Goal: Transaction & Acquisition: Purchase product/service

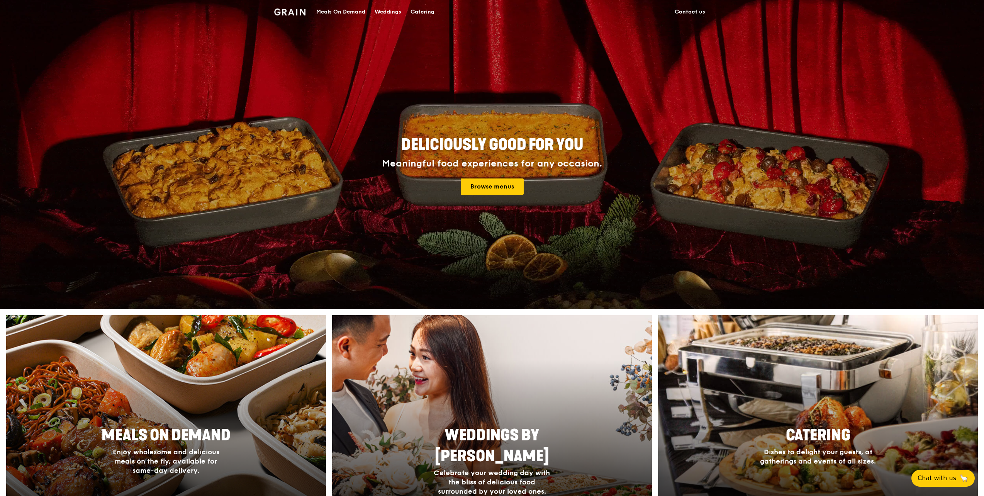
click at [226, 393] on div at bounding box center [166, 427] width 352 height 247
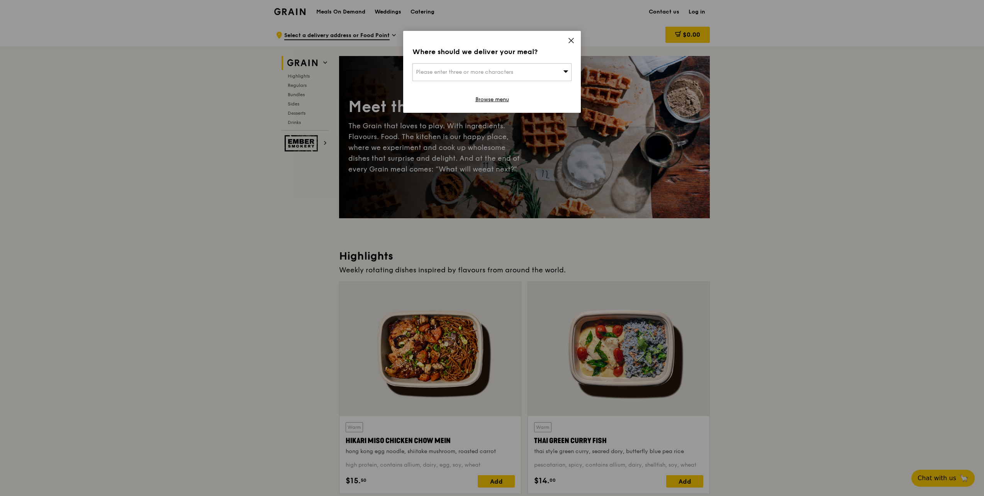
click at [537, 74] on div "Please enter three or more characters" at bounding box center [491, 72] width 159 height 18
click at [537, 74] on input "search" at bounding box center [492, 72] width 158 height 17
click at [572, 44] on span at bounding box center [571, 41] width 7 height 8
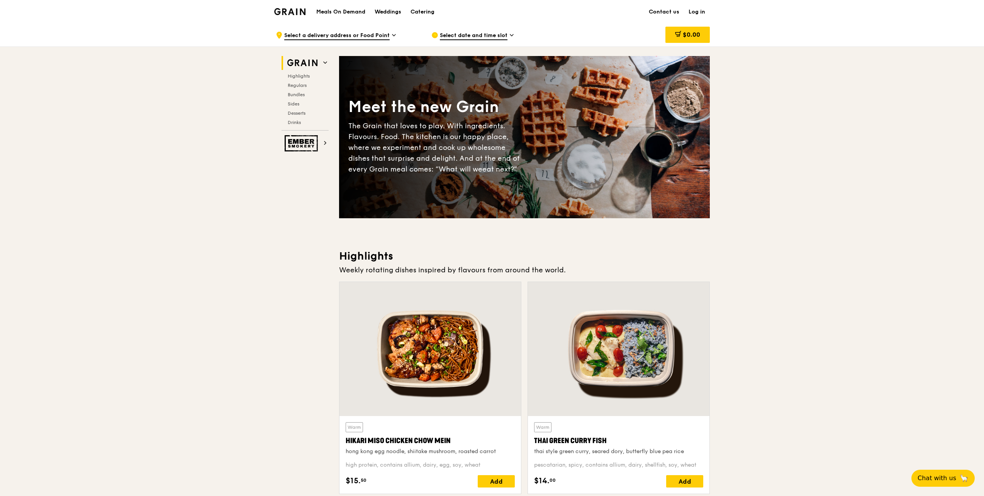
click at [496, 36] on span "Select date and time slot" at bounding box center [474, 36] width 68 height 8
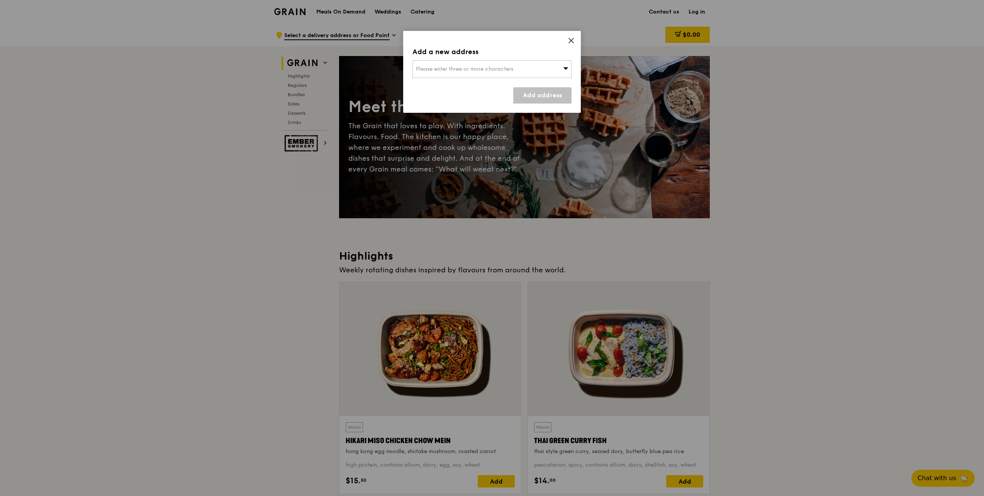
click at [495, 71] on span "Please enter three or more characters" at bounding box center [464, 69] width 97 height 7
type input "637616"
click at [473, 86] on div "[STREET_ADDRESS]" at bounding box center [473, 85] width 114 height 8
click at [534, 97] on link "Add address" at bounding box center [542, 95] width 58 height 16
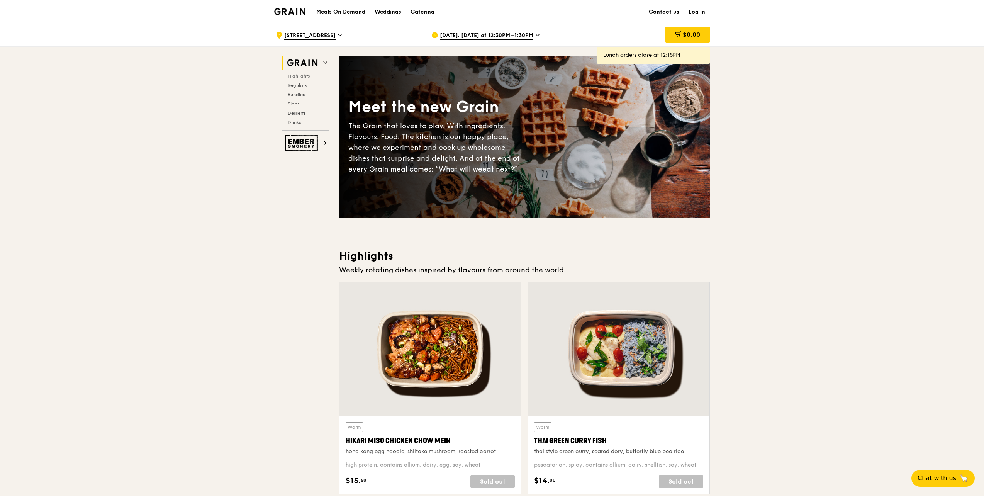
click at [485, 36] on span "[DATE], [DATE] at 12:30PM–1:30PM" at bounding box center [486, 36] width 93 height 8
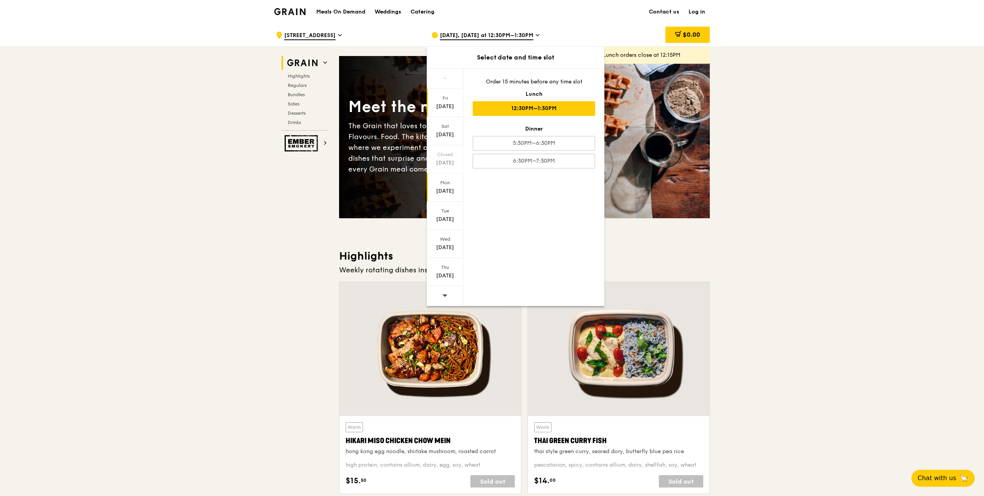
click at [447, 188] on div "[DATE]" at bounding box center [445, 191] width 34 height 8
